Goal: Task Accomplishment & Management: Use online tool/utility

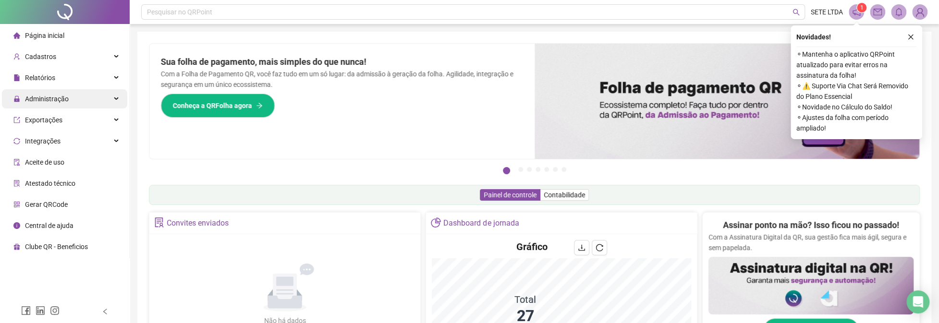
click at [49, 100] on span "Administração" at bounding box center [47, 99] width 44 height 8
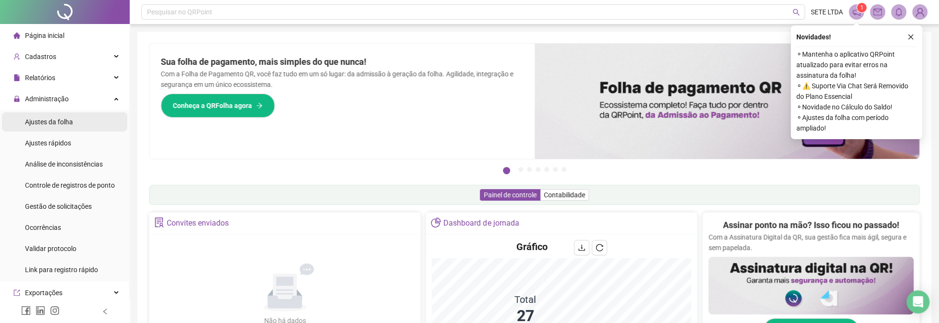
click at [54, 123] on span "Ajustes da folha" at bounding box center [49, 122] width 48 height 8
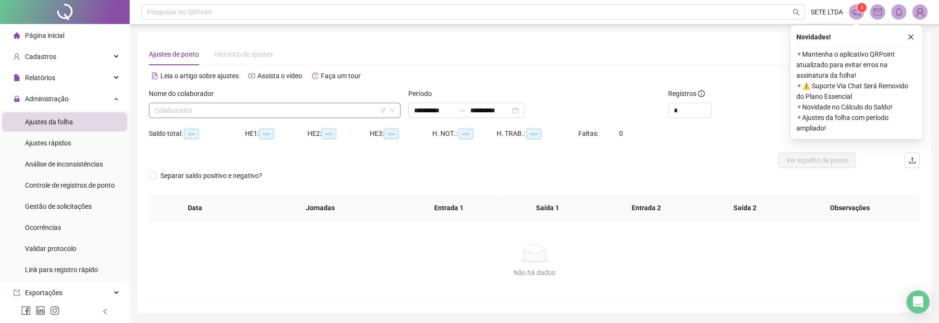
click at [198, 108] on input "search" at bounding box center [270, 110] width 231 height 14
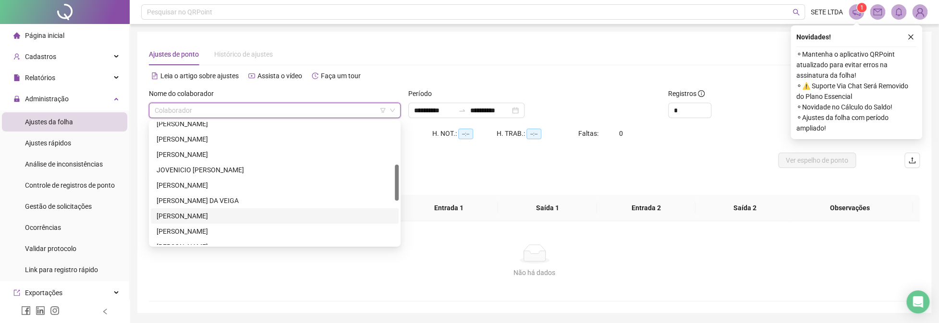
scroll to position [288, 0]
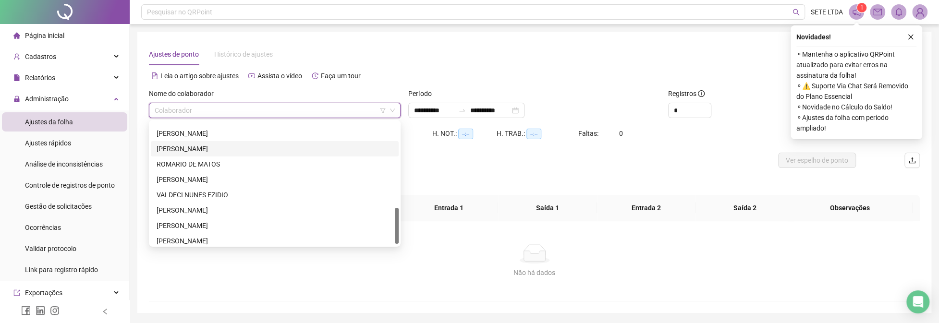
click at [190, 150] on div "[PERSON_NAME]" at bounding box center [275, 149] width 236 height 11
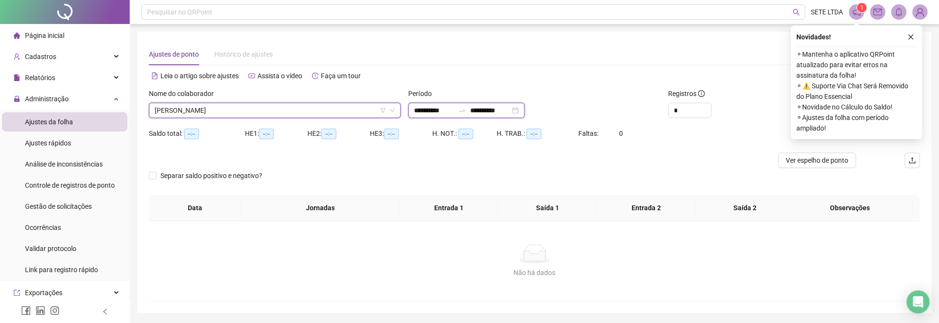
click at [524, 109] on div "**********" at bounding box center [466, 110] width 116 height 15
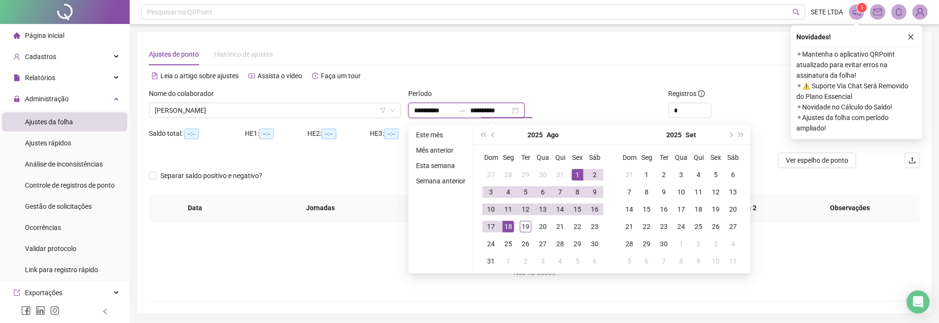
click at [524, 111] on div "**********" at bounding box center [466, 110] width 116 height 15
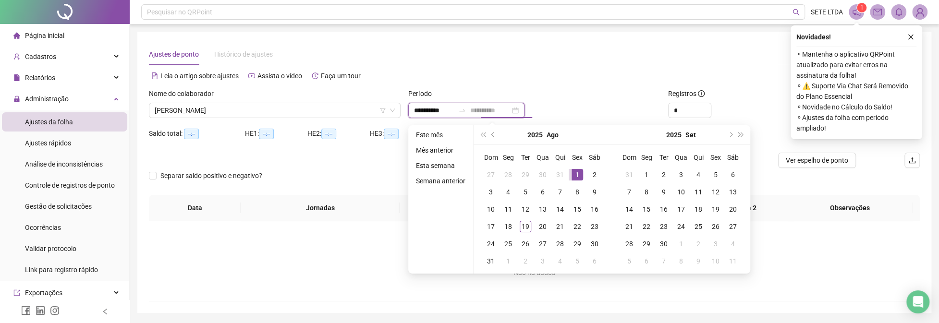
type input "**********"
click at [576, 174] on div "1" at bounding box center [577, 175] width 12 height 12
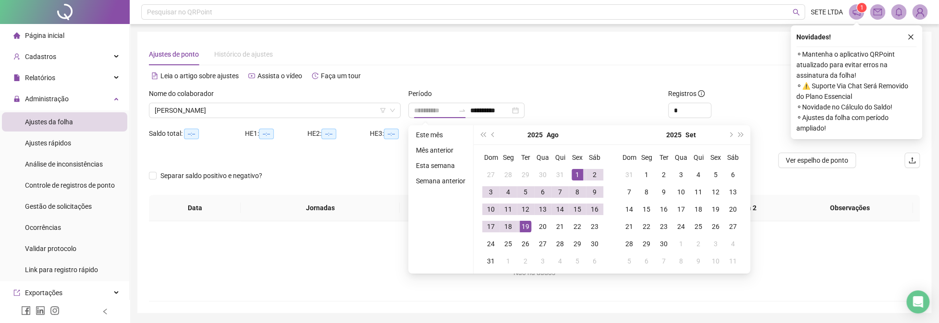
click at [524, 223] on div "19" at bounding box center [525, 227] width 12 height 12
type input "**********"
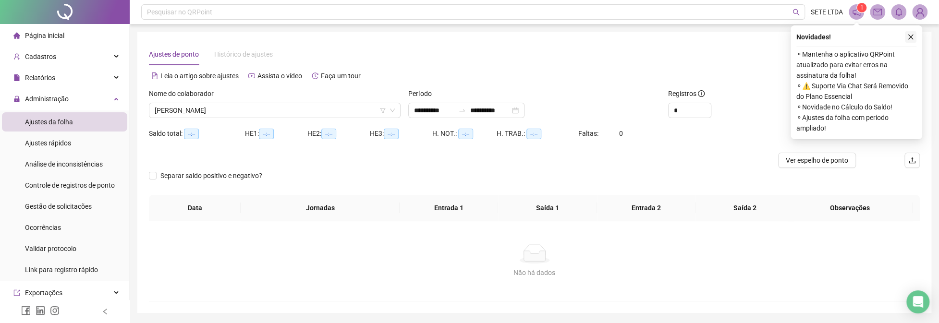
click at [912, 36] on icon "close" at bounding box center [910, 37] width 5 height 5
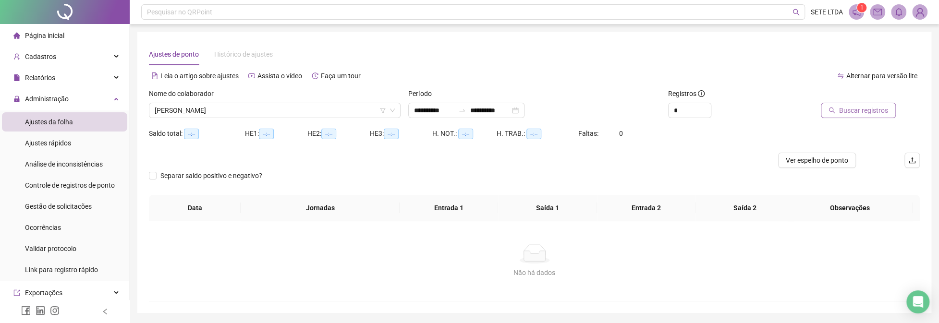
click at [839, 111] on button "Buscar registros" at bounding box center [857, 110] width 75 height 15
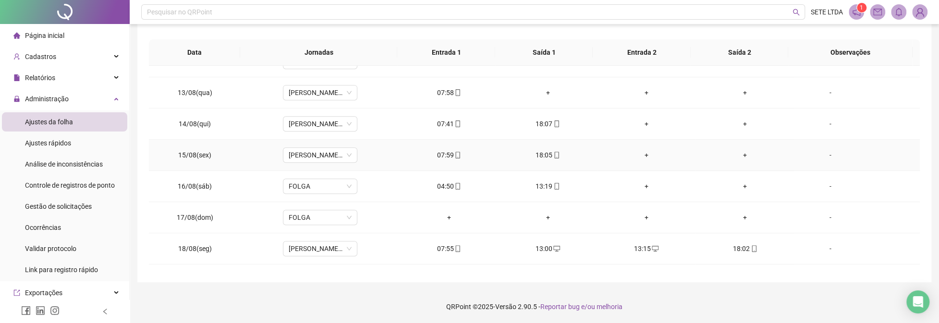
scroll to position [385, 0]
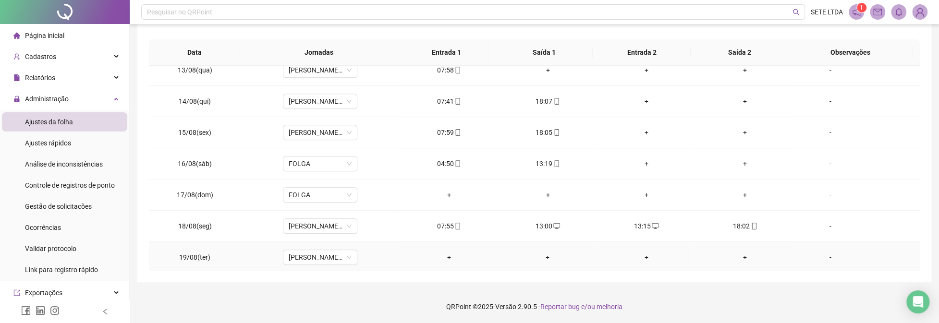
click at [449, 253] on div "+" at bounding box center [448, 257] width 83 height 11
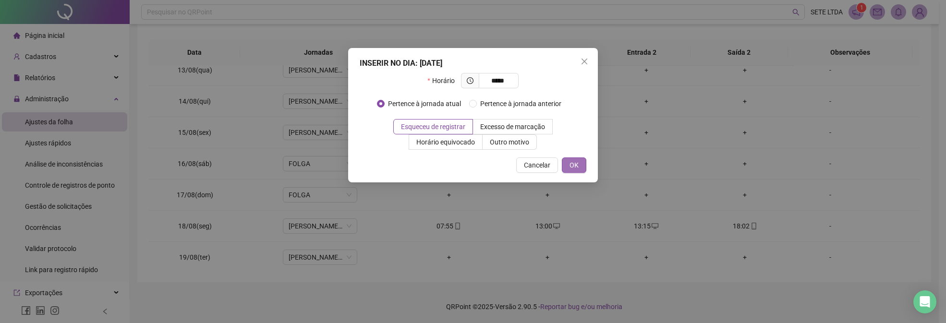
type input "*****"
click at [562, 165] on button "OK" at bounding box center [574, 164] width 24 height 15
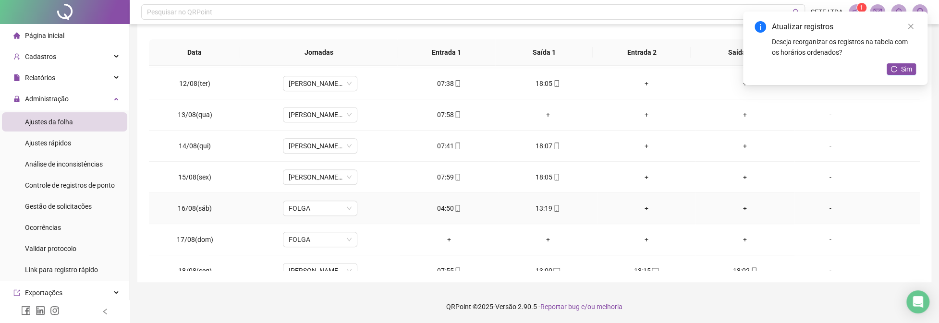
scroll to position [289, 0]
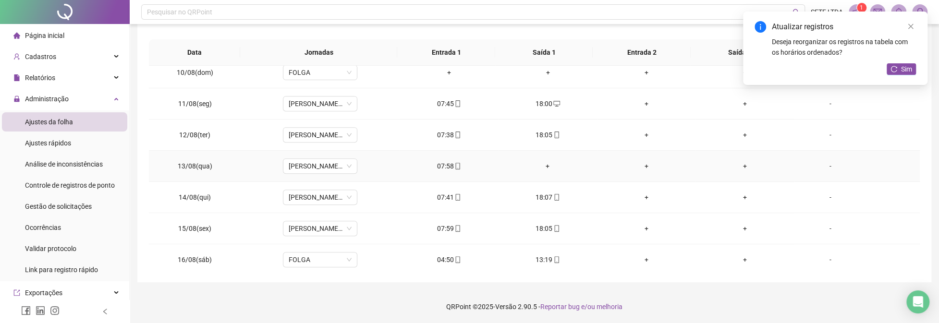
click at [540, 161] on div "+" at bounding box center [547, 166] width 83 height 11
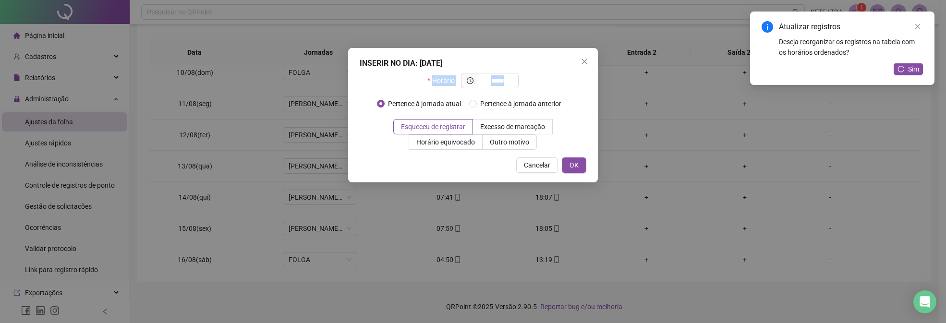
click at [401, 78] on div "Horário *****" at bounding box center [473, 84] width 227 height 23
click at [512, 85] on span "*****" at bounding box center [499, 80] width 40 height 15
type input "*"
type input "*****"
click at [577, 164] on span "OK" at bounding box center [573, 165] width 9 height 11
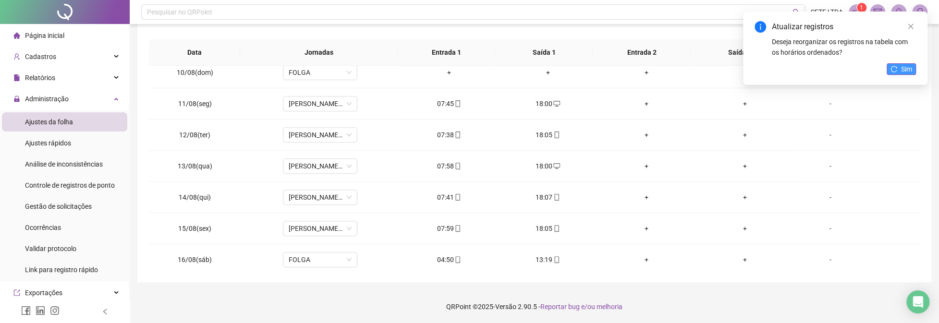
click at [909, 70] on span "Sim" at bounding box center [906, 69] width 11 height 11
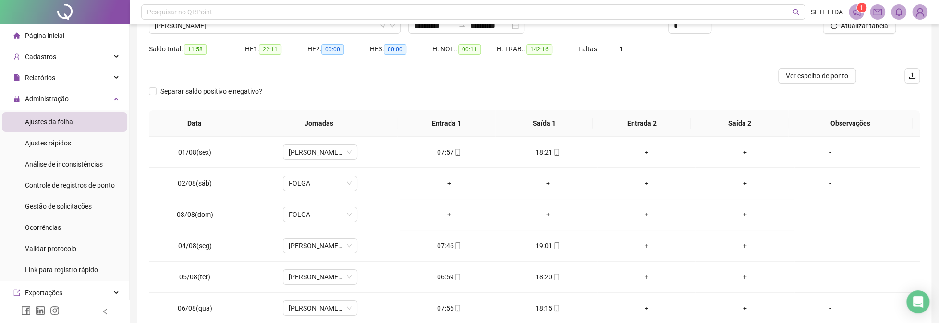
scroll to position [7, 0]
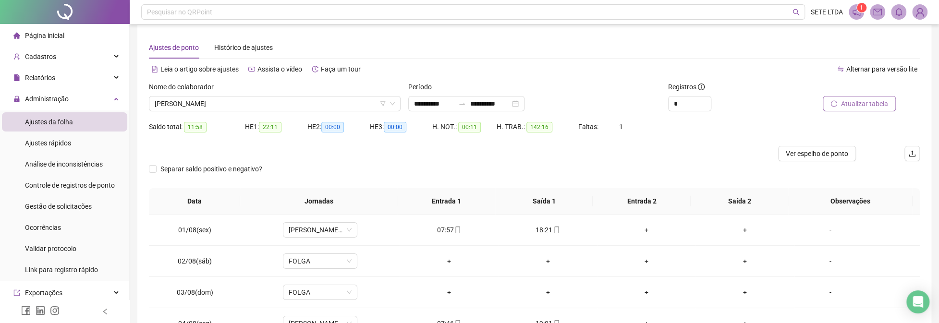
click at [869, 98] on span "Atualizar tabela" at bounding box center [864, 103] width 47 height 11
click at [260, 107] on span "[PERSON_NAME]" at bounding box center [275, 103] width 240 height 14
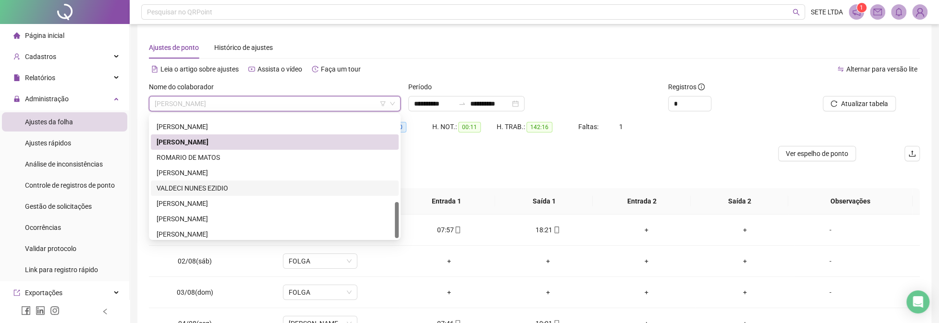
scroll to position [291, 0]
click at [185, 183] on div "VALDECI NUNES EZIDIO" at bounding box center [275, 185] width 236 height 11
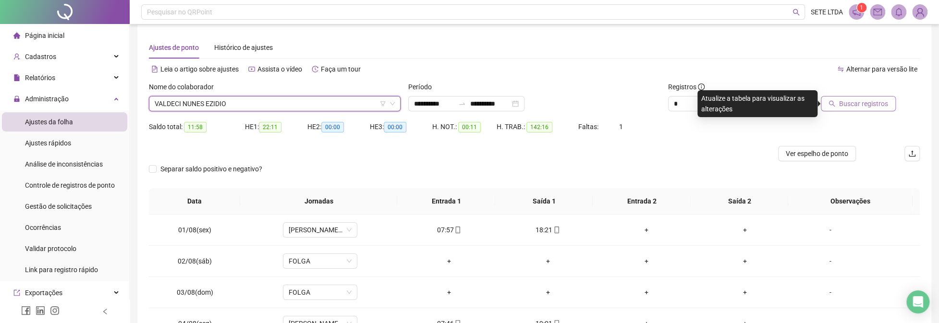
click at [855, 107] on span "Buscar registros" at bounding box center [863, 103] width 49 height 11
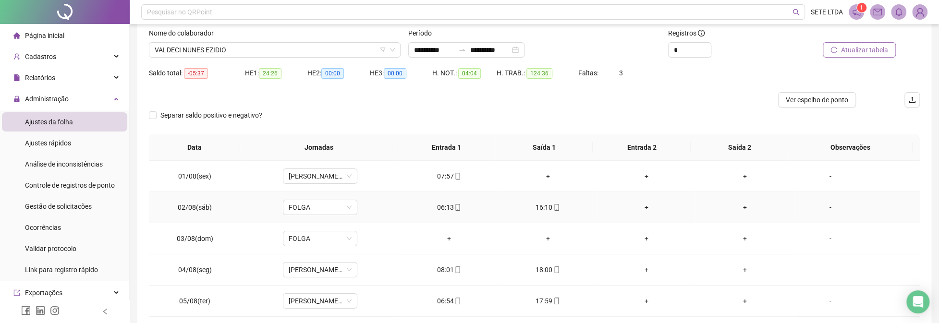
scroll to position [60, 0]
click at [545, 176] on div "+" at bounding box center [547, 177] width 83 height 11
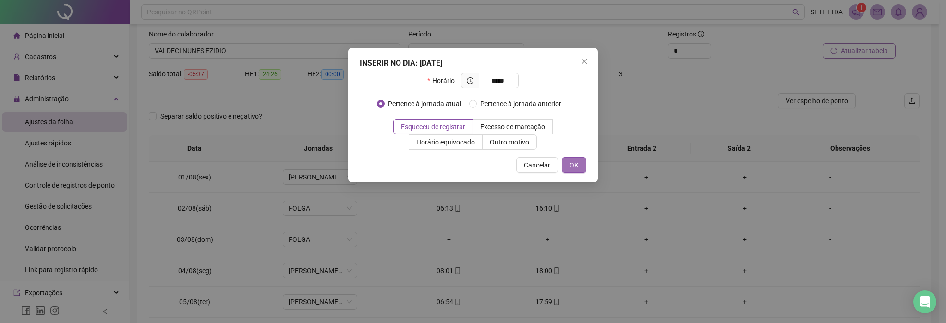
type input "*****"
click at [580, 159] on button "OK" at bounding box center [574, 164] width 24 height 15
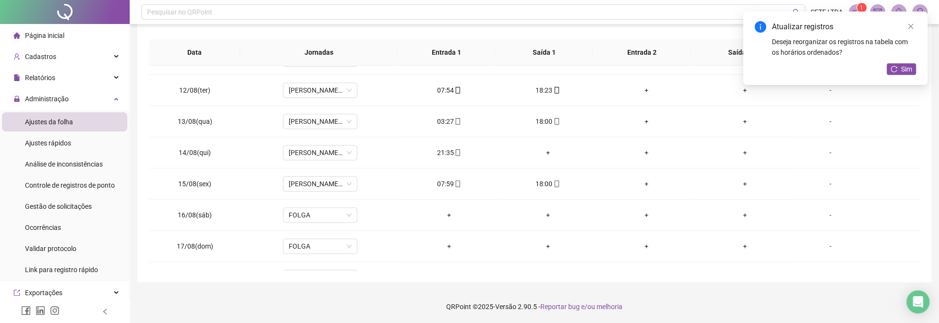
scroll to position [336, 0]
click at [643, 149] on div "+" at bounding box center [645, 150] width 83 height 11
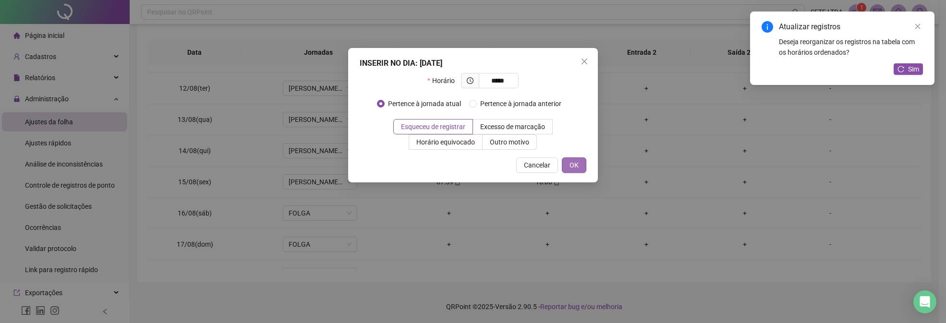
type input "*****"
click at [579, 168] on button "OK" at bounding box center [574, 164] width 24 height 15
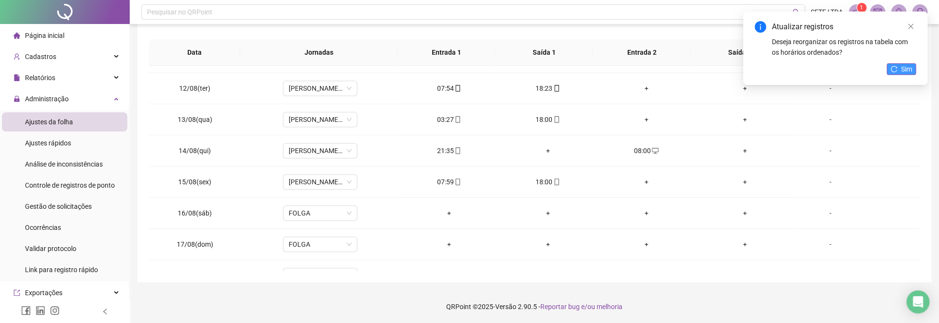
click at [891, 67] on icon "reload" at bounding box center [894, 69] width 6 height 6
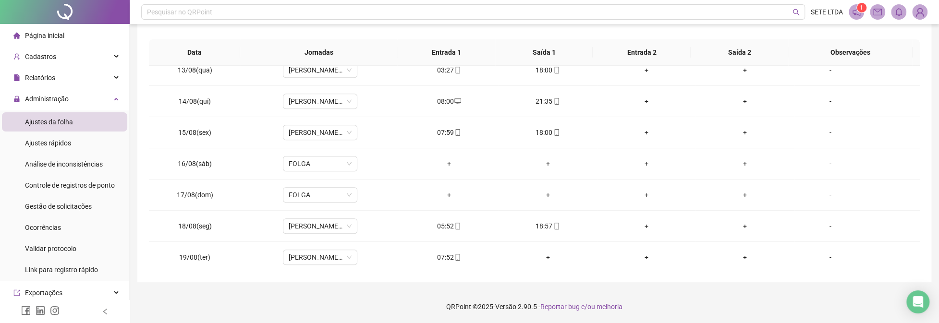
scroll to position [0, 0]
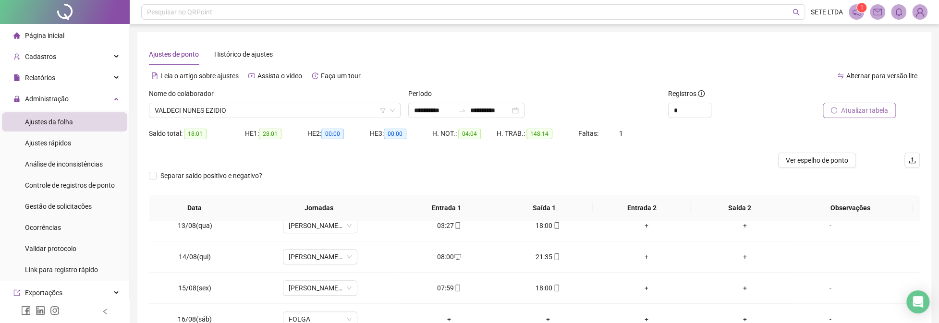
click at [843, 106] on span "Atualizar tabela" at bounding box center [864, 110] width 47 height 11
click at [239, 112] on span "VALDECI NUNES EZIDIO" at bounding box center [275, 110] width 240 height 14
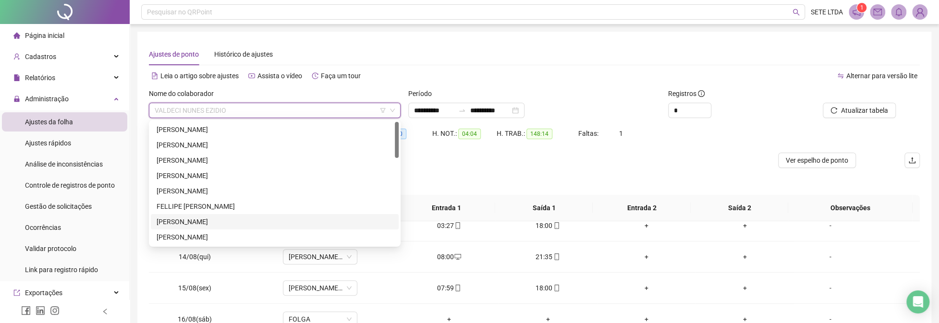
click at [181, 222] on div "[PERSON_NAME]" at bounding box center [275, 222] width 236 height 11
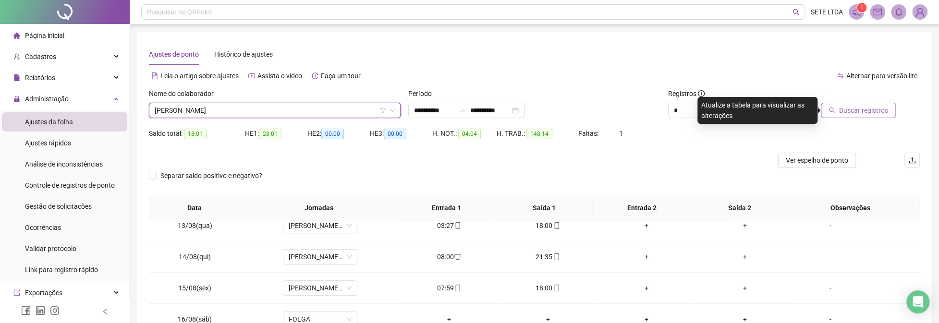
click at [877, 116] on button "Buscar registros" at bounding box center [857, 110] width 75 height 15
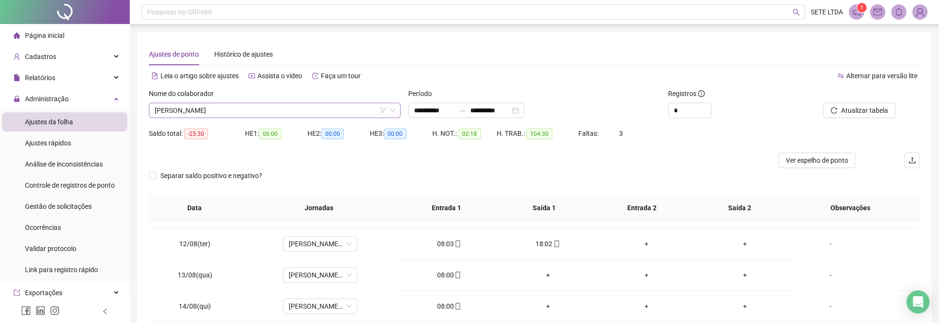
click at [229, 107] on span "[PERSON_NAME]" at bounding box center [275, 110] width 240 height 14
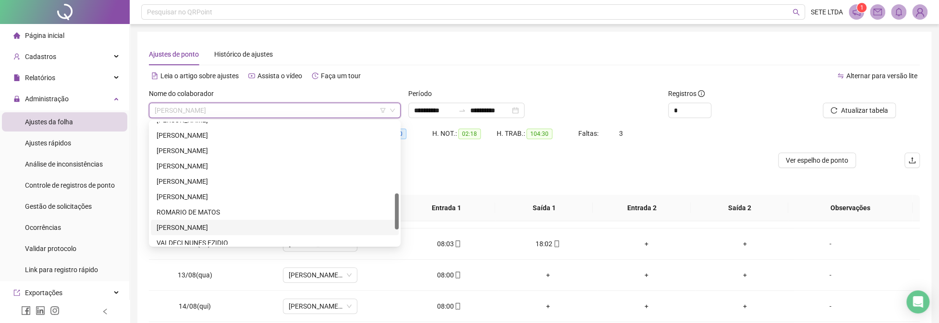
scroll to position [291, 0]
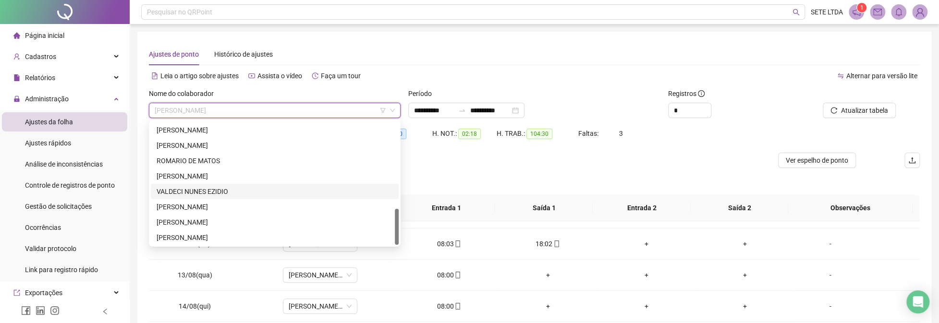
click at [202, 191] on div "VALDECI NUNES EZIDIO" at bounding box center [275, 191] width 236 height 11
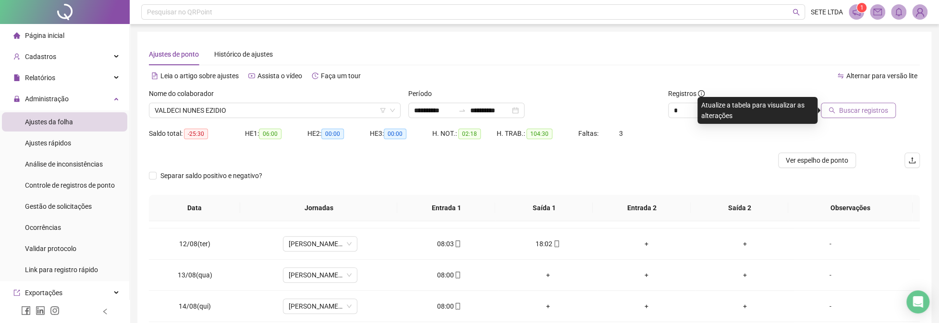
click at [880, 114] on span "Buscar registros" at bounding box center [863, 110] width 49 height 11
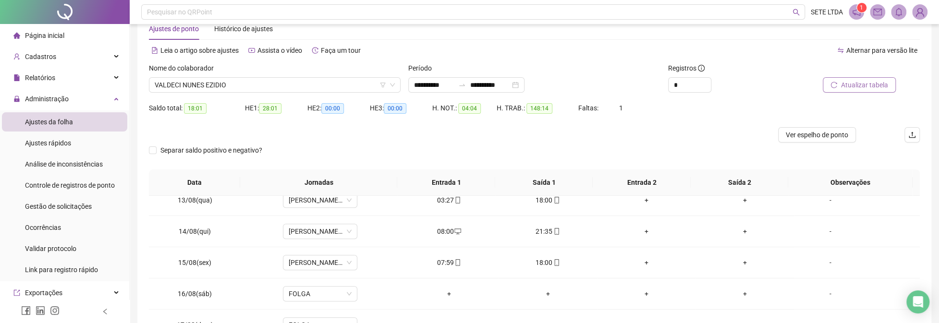
scroll to position [0, 0]
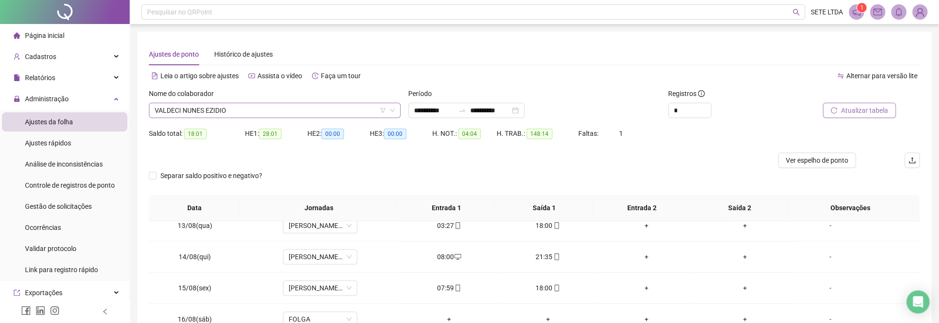
click at [264, 118] on input "search" at bounding box center [270, 110] width 231 height 14
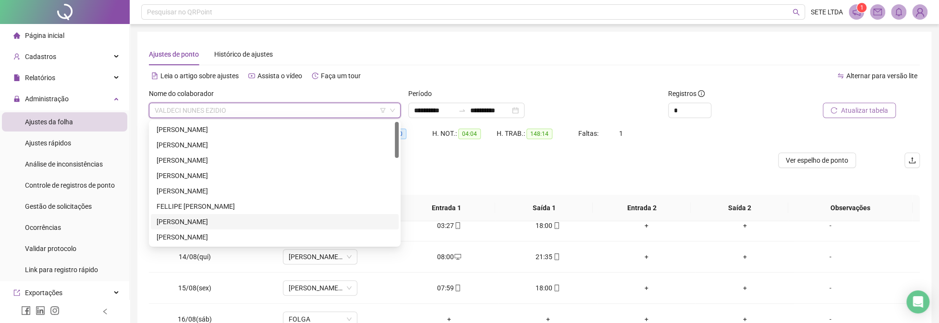
click at [199, 224] on div "[PERSON_NAME]" at bounding box center [275, 222] width 236 height 11
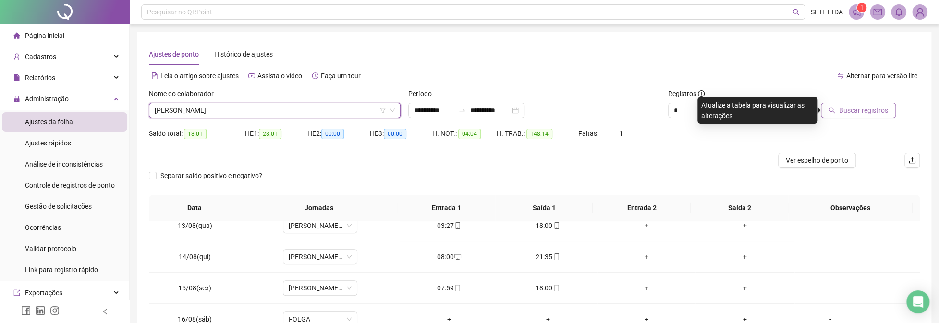
click at [872, 107] on span "Buscar registros" at bounding box center [863, 110] width 49 height 11
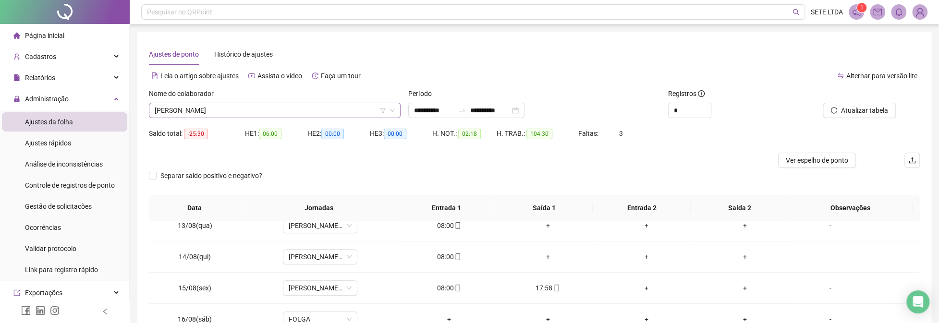
click at [227, 115] on span "[PERSON_NAME]" at bounding box center [275, 110] width 240 height 14
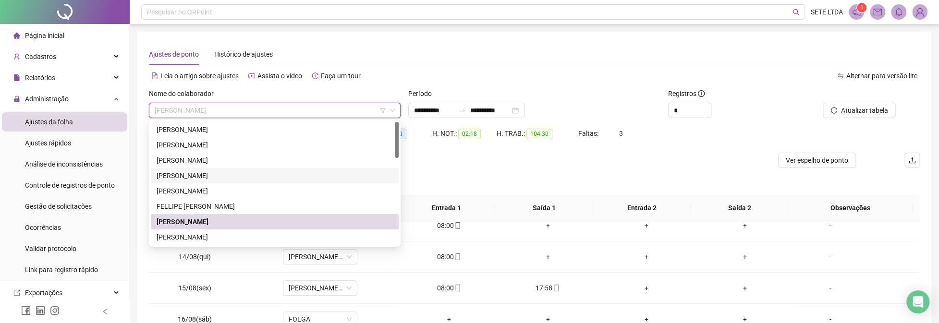
click at [203, 179] on div "[PERSON_NAME]" at bounding box center [275, 175] width 236 height 11
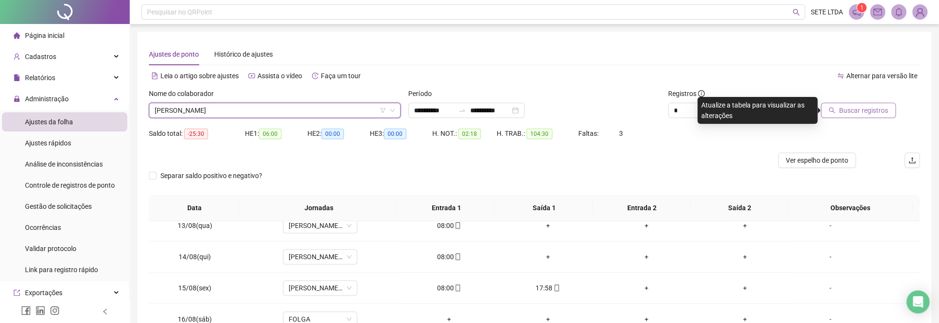
click at [858, 113] on span "Buscar registros" at bounding box center [863, 110] width 49 height 11
